Goal: Task Accomplishment & Management: Use online tool/utility

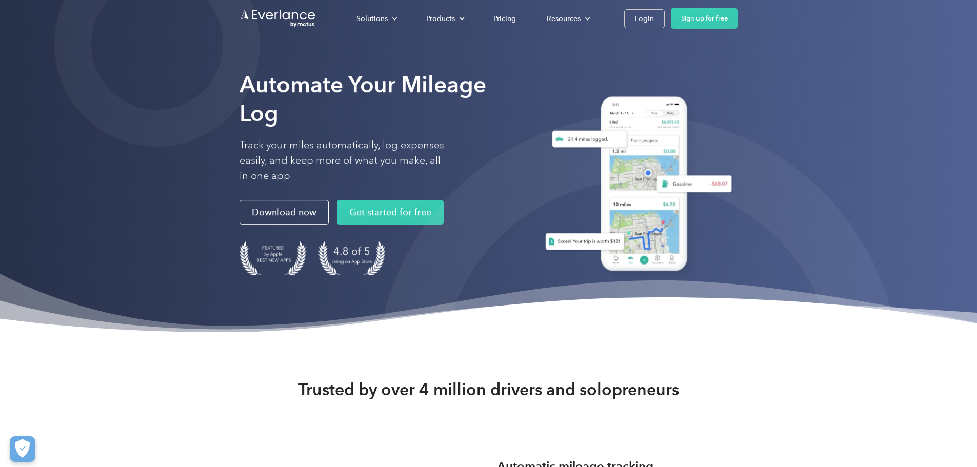
drag, startPoint x: 836, startPoint y: 20, endPoint x: 837, endPoint y: 33, distance: 12.9
click at [738, 20] on link "Sign up for free" at bounding box center [704, 18] width 67 height 21
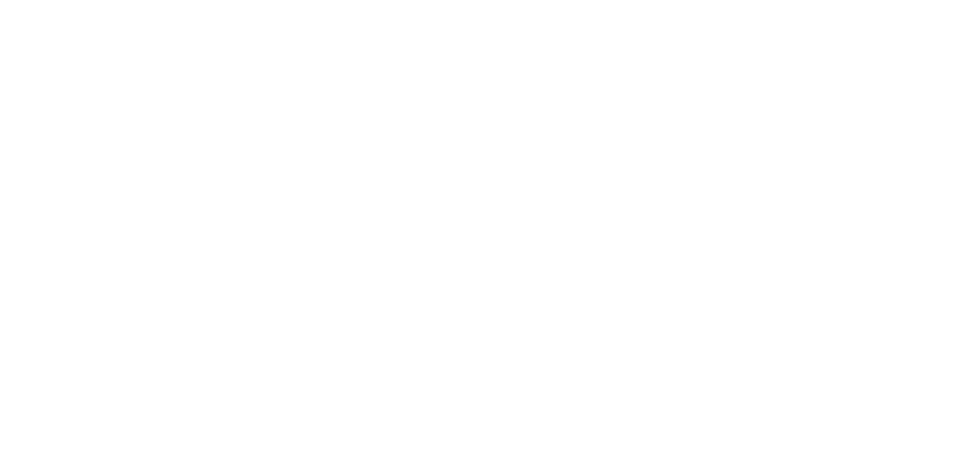
click at [761, 20] on html at bounding box center [487, 233] width 975 height 467
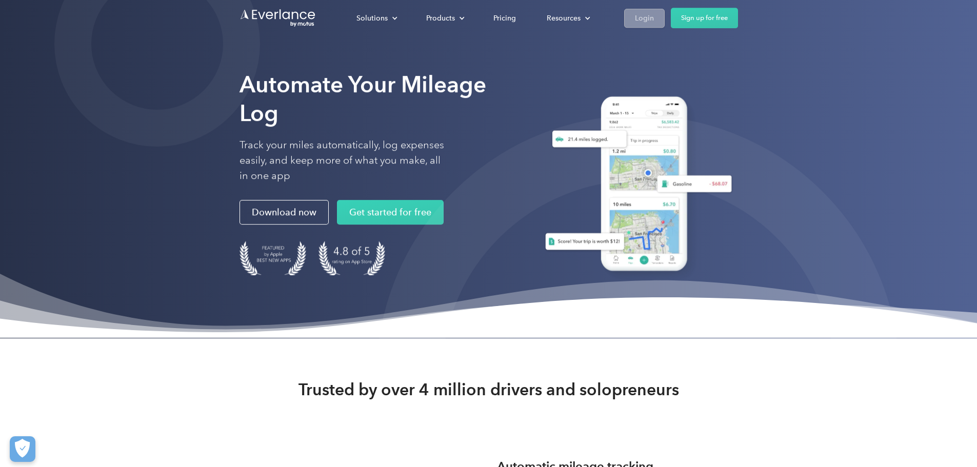
click at [738, 10] on div "Solutions For companies Easy vehicle reimbursements For self-employed Maximize …" at bounding box center [539, 18] width 397 height 21
click at [654, 17] on div "Login" at bounding box center [644, 18] width 19 height 13
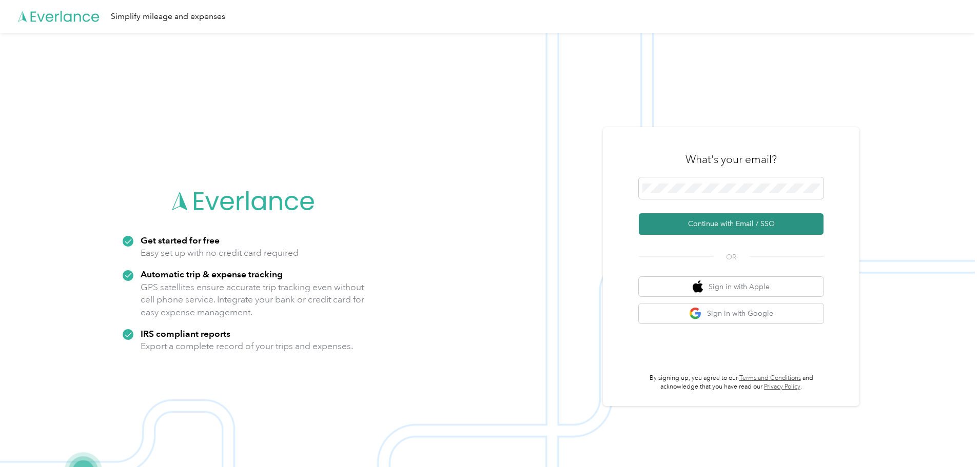
click at [743, 224] on button "Continue with Email / SSO" at bounding box center [731, 224] width 185 height 22
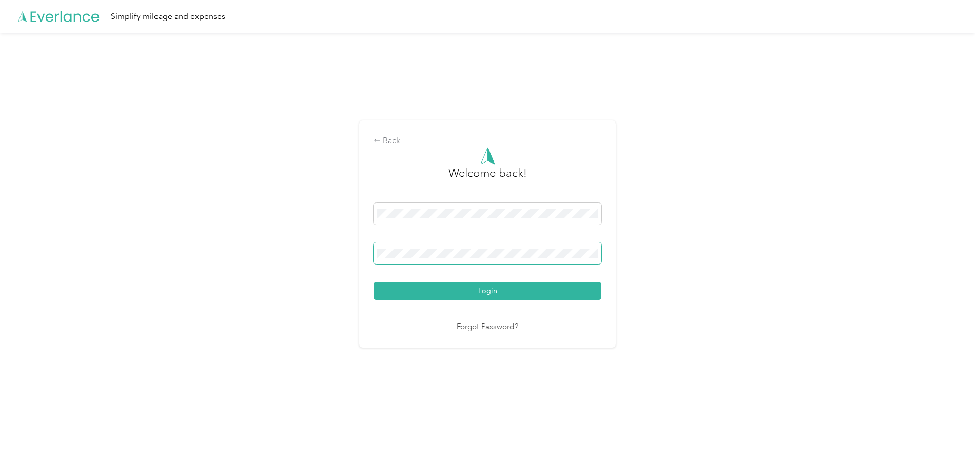
click at [374, 282] on button "Login" at bounding box center [488, 291] width 228 height 18
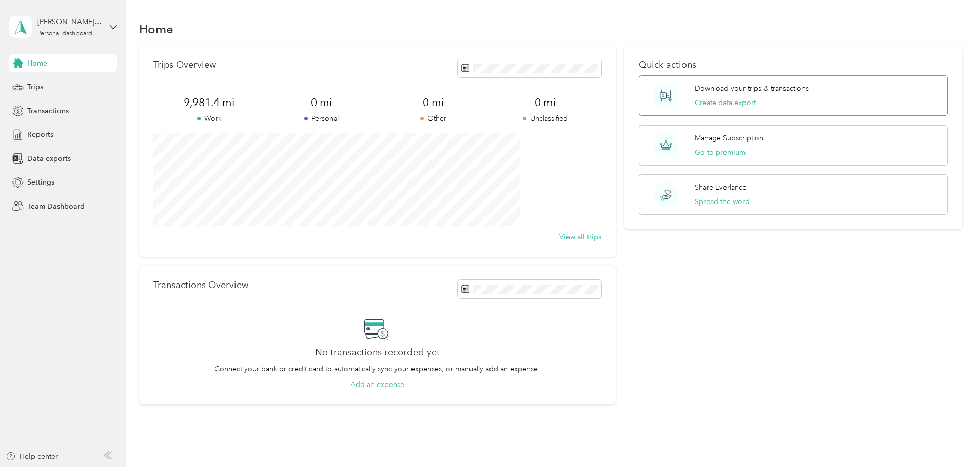
click at [782, 111] on div "Download your trips & transactions Create data export" at bounding box center [793, 95] width 309 height 41
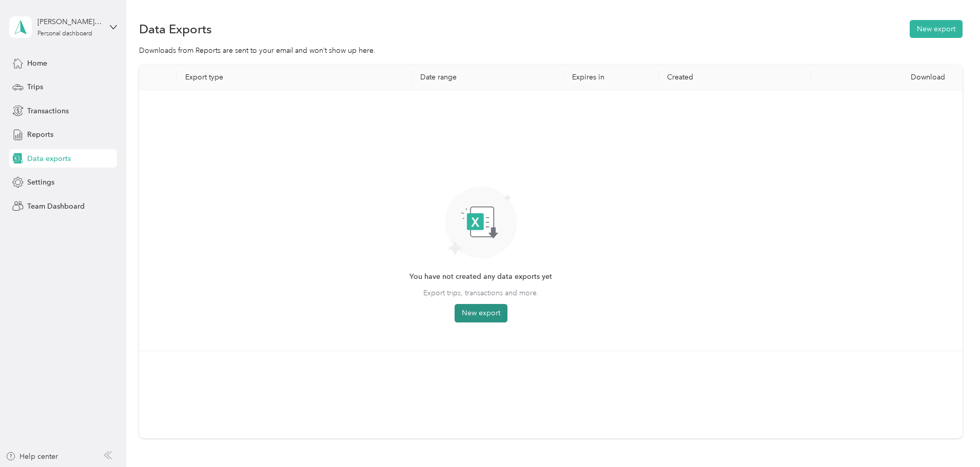
click at [507, 309] on button "New export" at bounding box center [481, 313] width 53 height 18
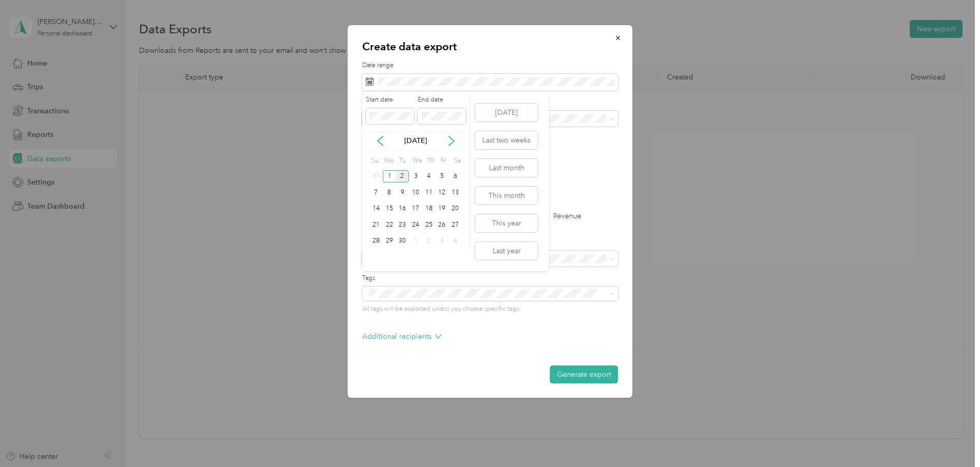
click at [373, 143] on div "Sep 2025" at bounding box center [415, 140] width 107 height 11
click at [378, 142] on icon at bounding box center [380, 141] width 10 height 10
click at [451, 208] on div "16" at bounding box center [454, 209] width 13 height 13
click at [376, 260] on div "31" at bounding box center [375, 257] width 13 height 13
drag, startPoint x: 593, startPoint y: 371, endPoint x: 606, endPoint y: 354, distance: 22.3
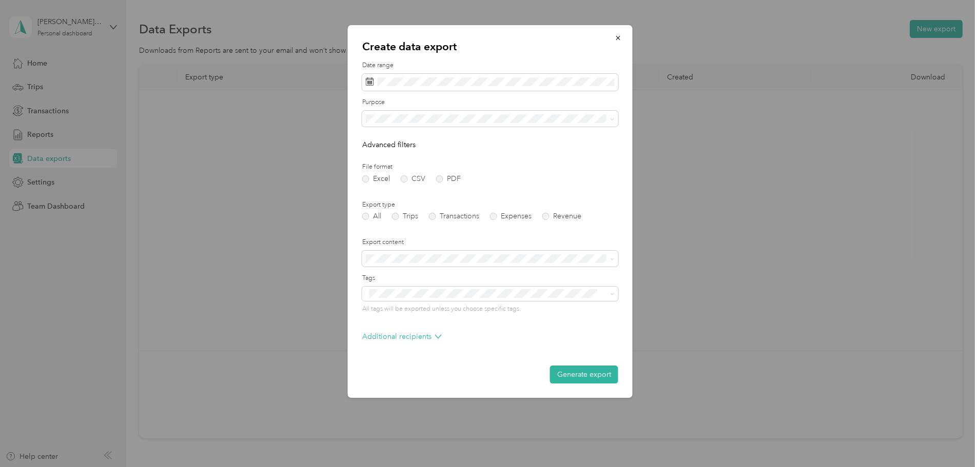
click at [593, 371] on button "Generate export" at bounding box center [584, 375] width 68 height 18
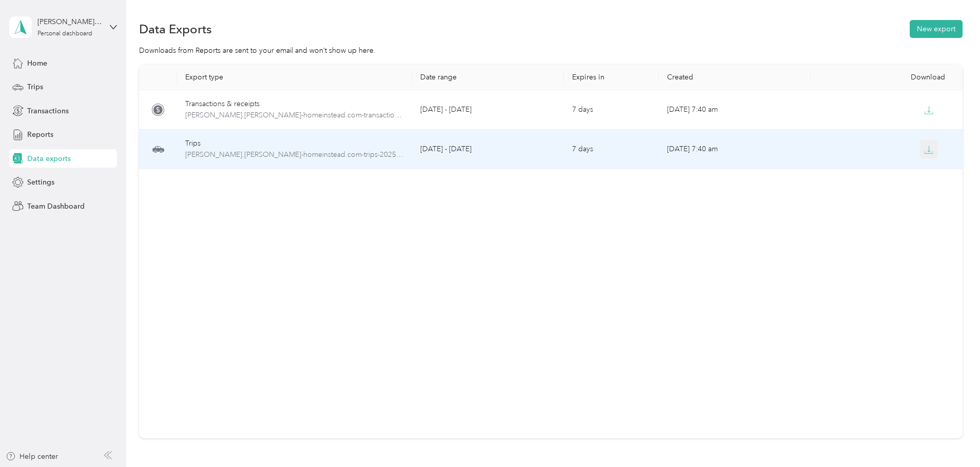
click at [920, 144] on button "button" at bounding box center [929, 149] width 18 height 18
